Goal: Task Accomplishment & Management: Manage account settings

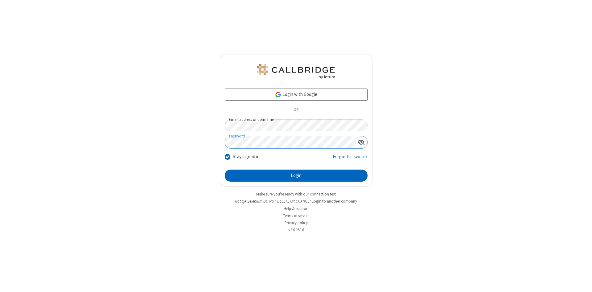
click at [296, 176] on button "Login" at bounding box center [296, 176] width 143 height 12
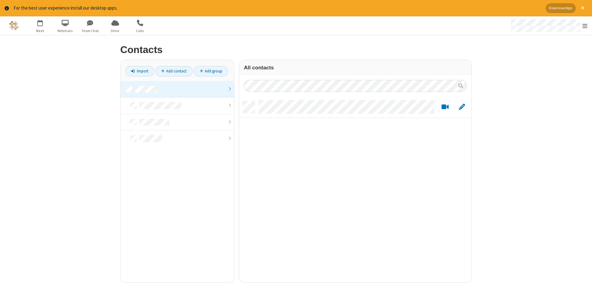
scroll to position [186, 232]
click at [177, 89] on link at bounding box center [177, 89] width 113 height 17
click at [174, 71] on link "Add contact" at bounding box center [173, 71] width 37 height 10
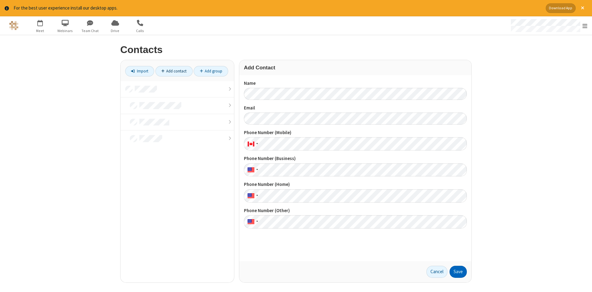
click at [458, 272] on button "Save" at bounding box center [458, 272] width 17 height 12
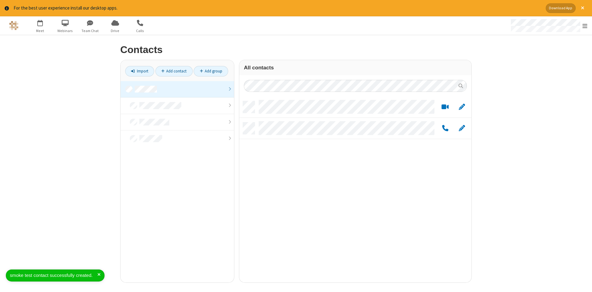
scroll to position [186, 232]
click at [174, 71] on link "Add contact" at bounding box center [173, 71] width 37 height 10
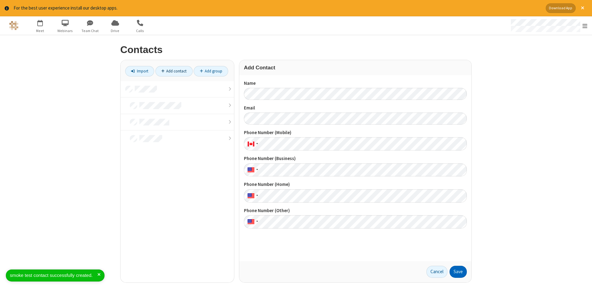
click at [458, 272] on button "Save" at bounding box center [458, 272] width 17 height 12
